Goal: Find specific page/section

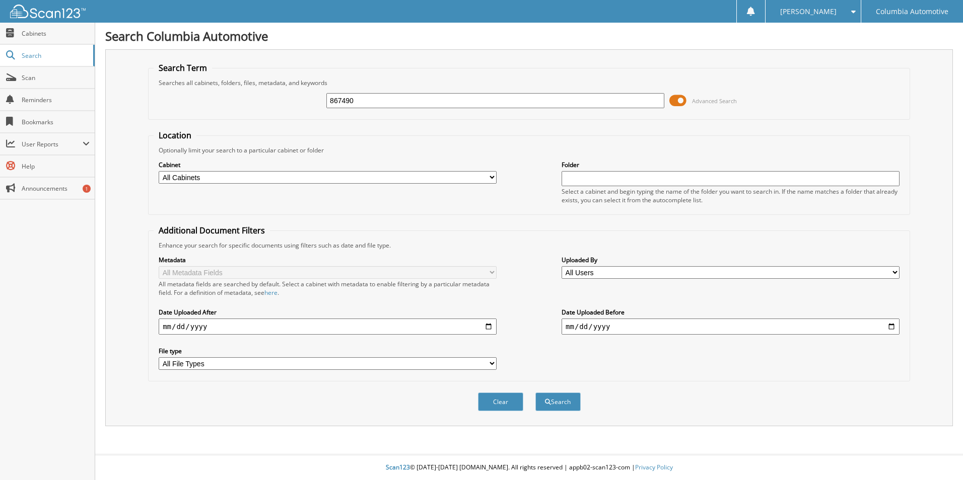
type input "867490"
click at [535, 393] on button "Search" at bounding box center [557, 402] width 45 height 19
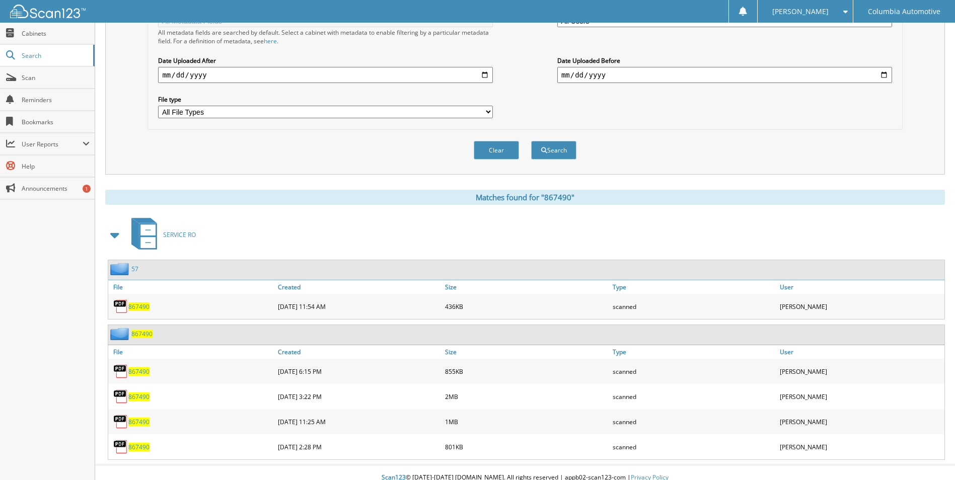
scroll to position [262, 0]
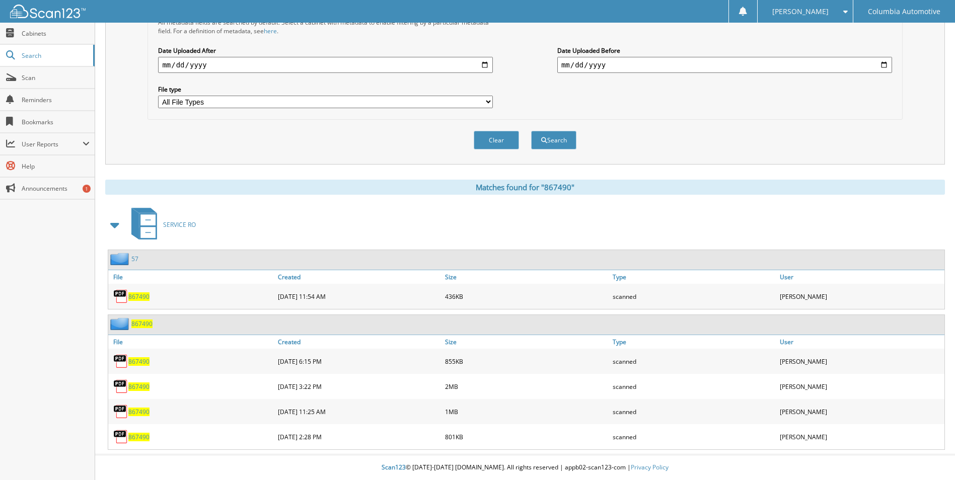
click at [135, 385] on span "867490" at bounding box center [138, 387] width 21 height 9
click at [133, 412] on span "867490" at bounding box center [138, 412] width 21 height 9
click at [138, 297] on span "867490" at bounding box center [138, 297] width 21 height 9
click at [137, 438] on span "867490" at bounding box center [138, 437] width 21 height 9
click at [33, 78] on span "Scan" at bounding box center [56, 78] width 68 height 9
